Goal: Communication & Community: Participate in discussion

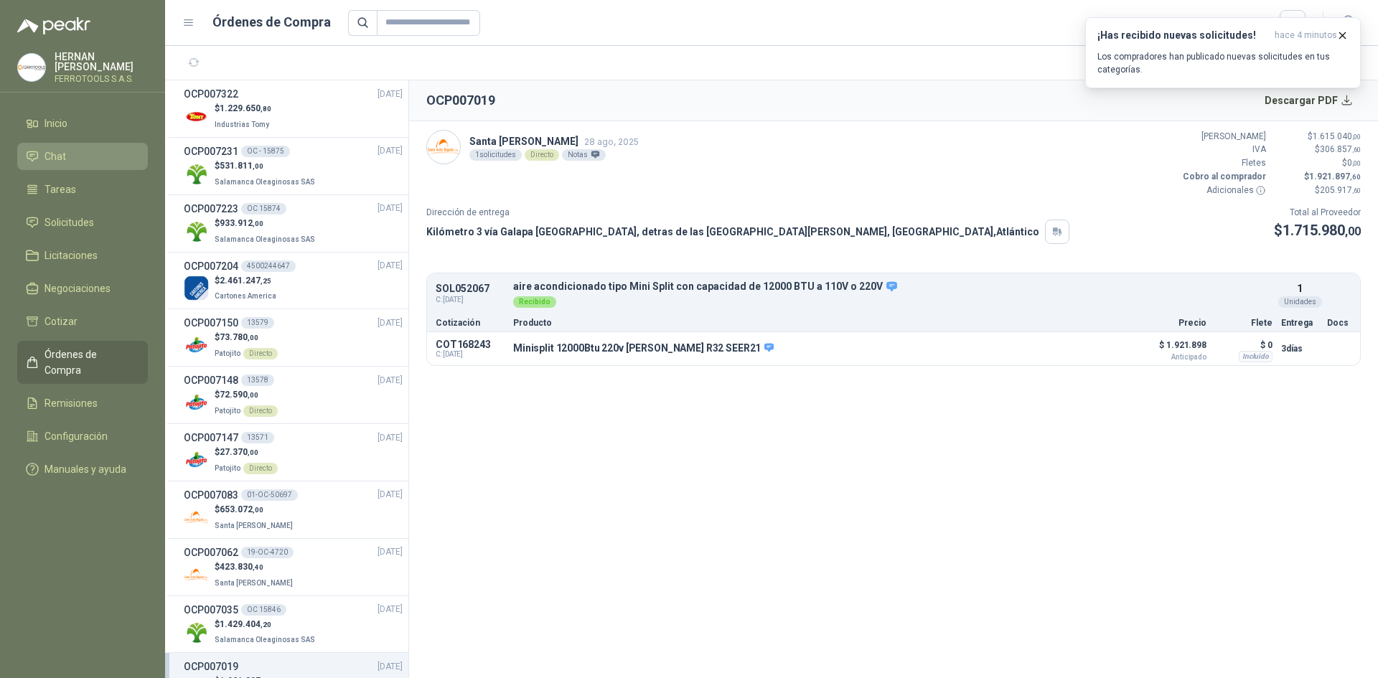
click at [105, 152] on li "Chat" at bounding box center [82, 157] width 113 height 16
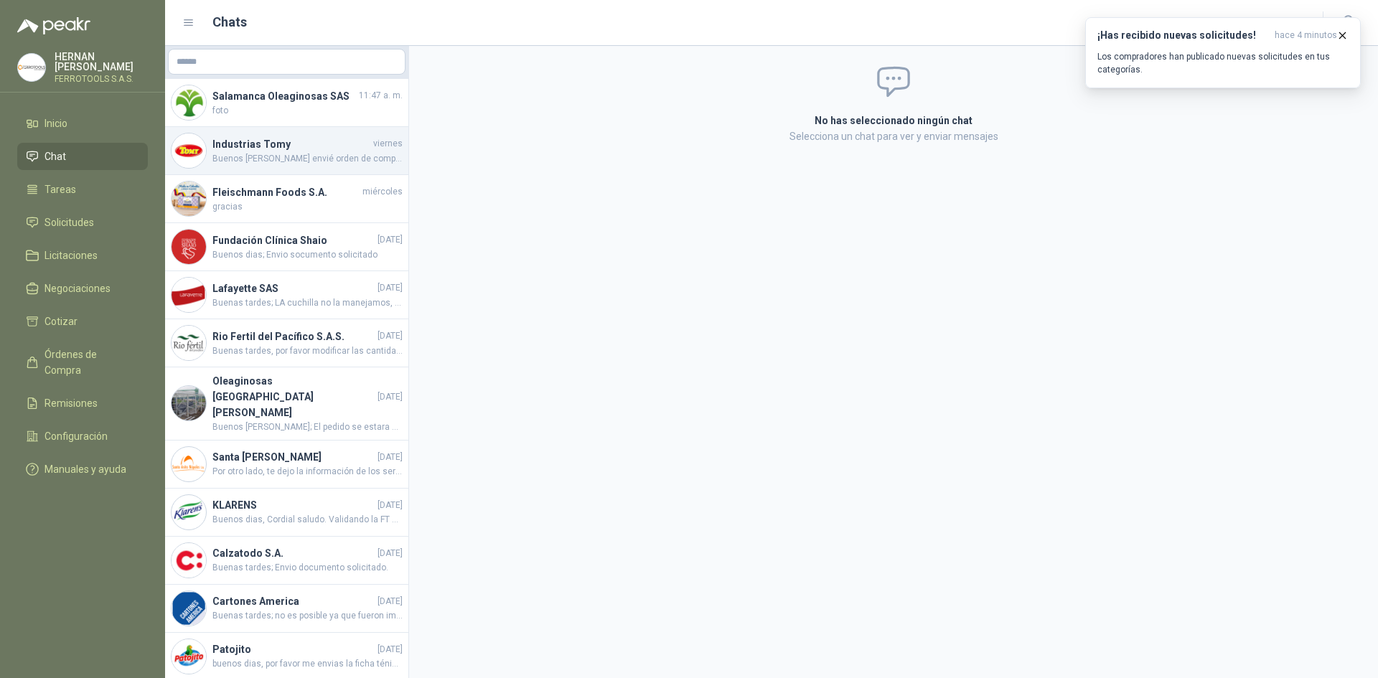
click at [357, 159] on span "Buenos [PERSON_NAME] envié orden de compra para que por favor me apoyes agiliza…" at bounding box center [307, 159] width 190 height 14
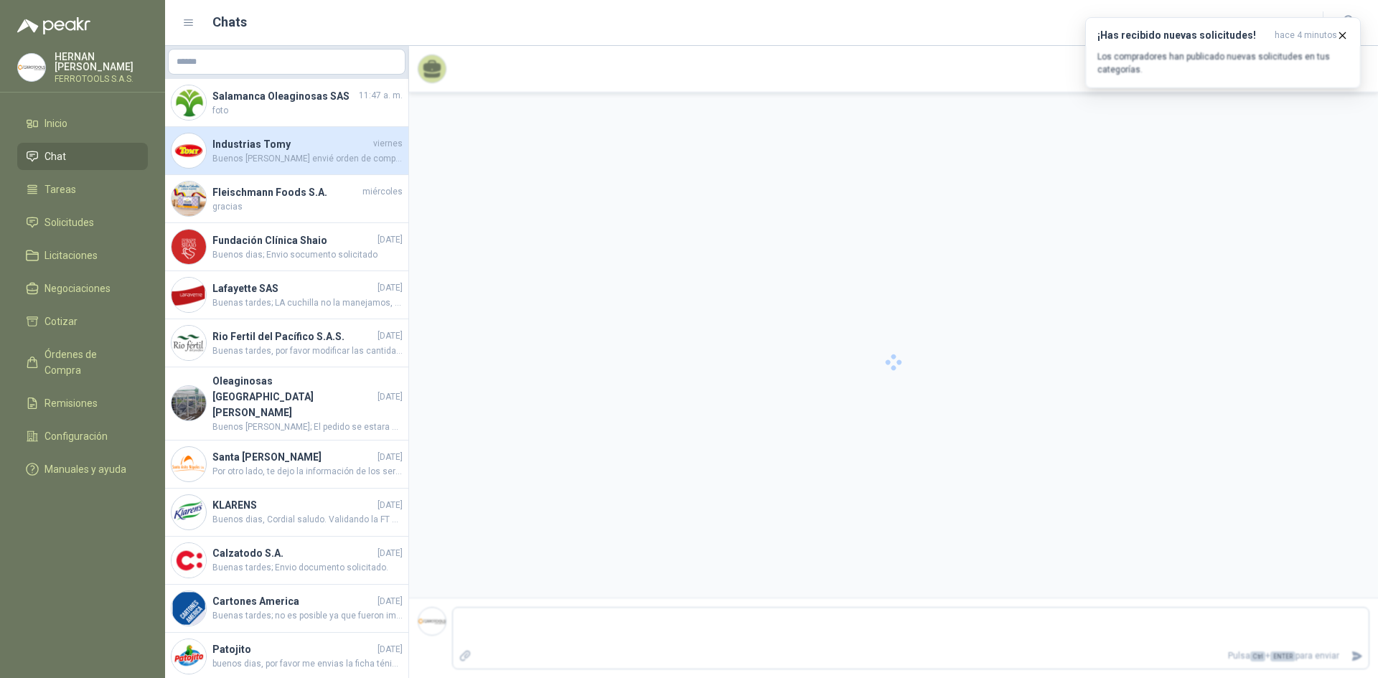
scroll to position [453, 0]
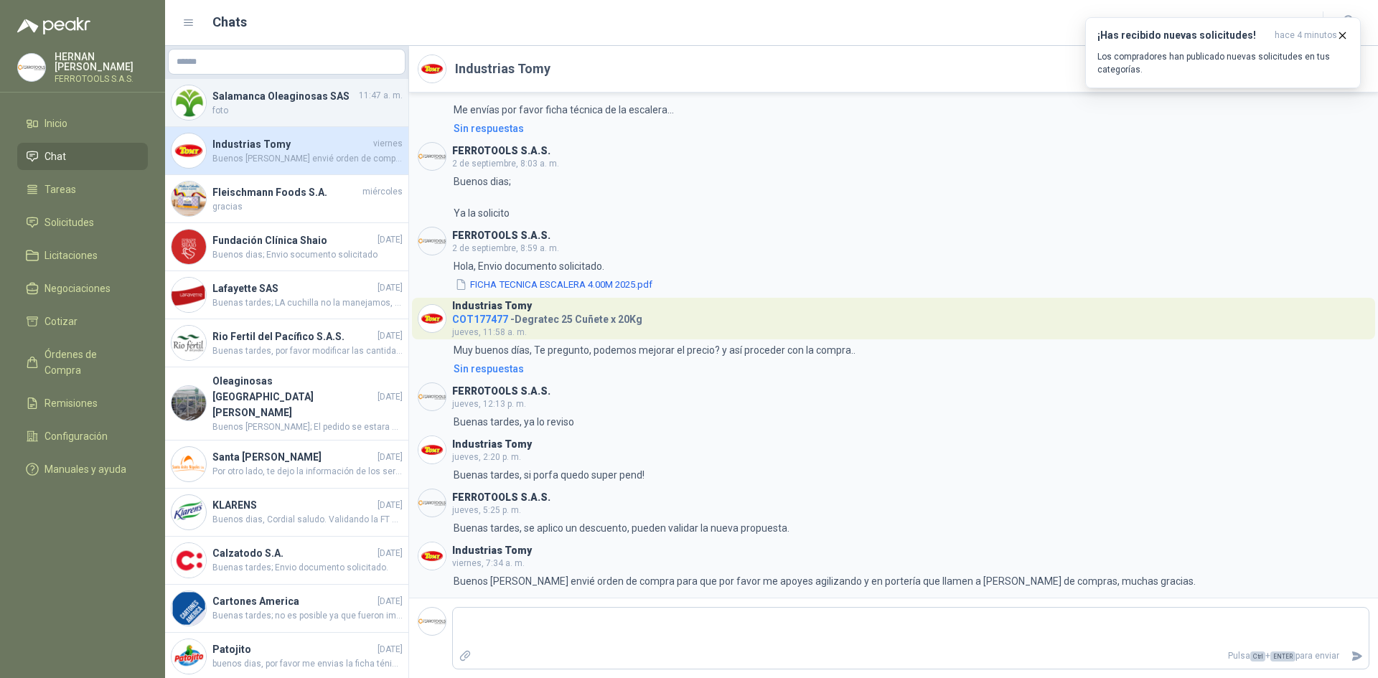
click at [364, 100] on span "11:47 a. m." at bounding box center [381, 96] width 44 height 14
